Goal: Find specific page/section: Find specific page/section

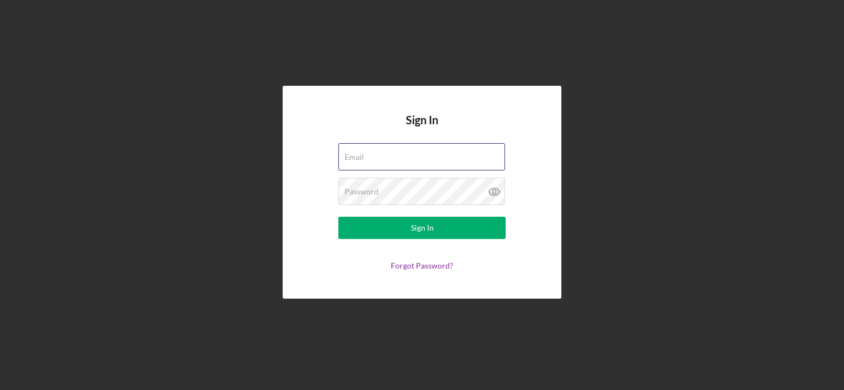
type input "[PERSON_NAME][EMAIL_ADDRESS][DOMAIN_NAME]"
